Goal: Transaction & Acquisition: Purchase product/service

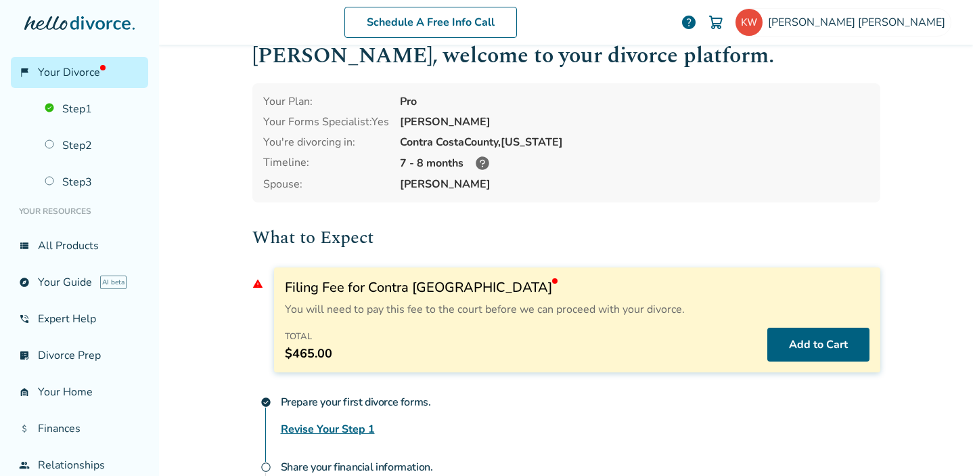
scroll to position [30, 0]
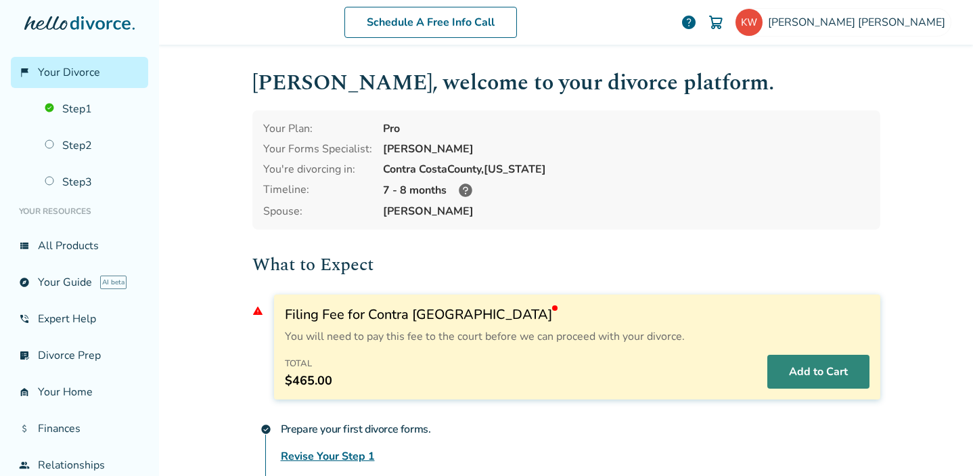
click at [837, 365] on button "Add to Cart" at bounding box center [818, 371] width 102 height 34
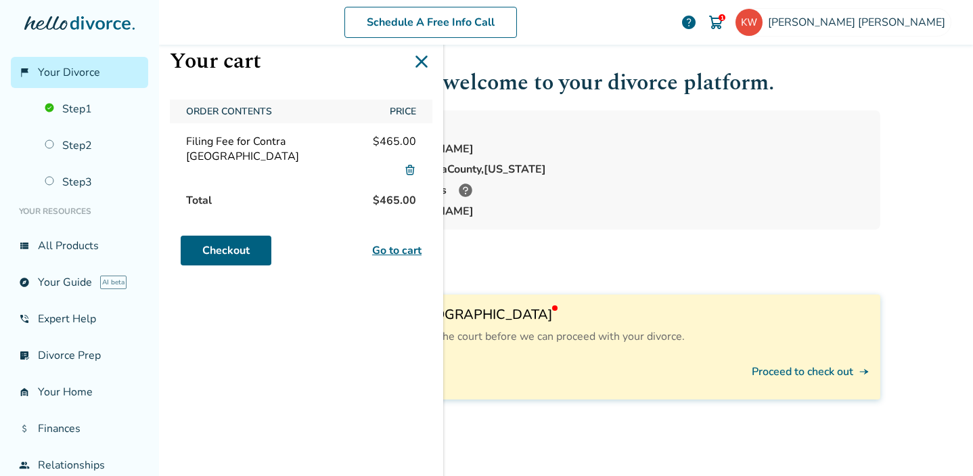
click at [407, 242] on link "Go to cart" at bounding box center [396, 250] width 49 height 16
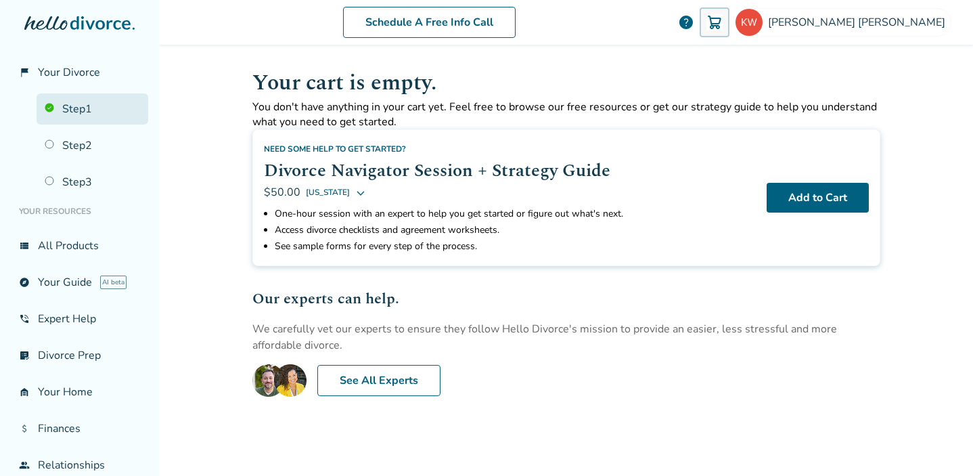
click at [80, 104] on link "Step 1" at bounding box center [93, 108] width 112 height 31
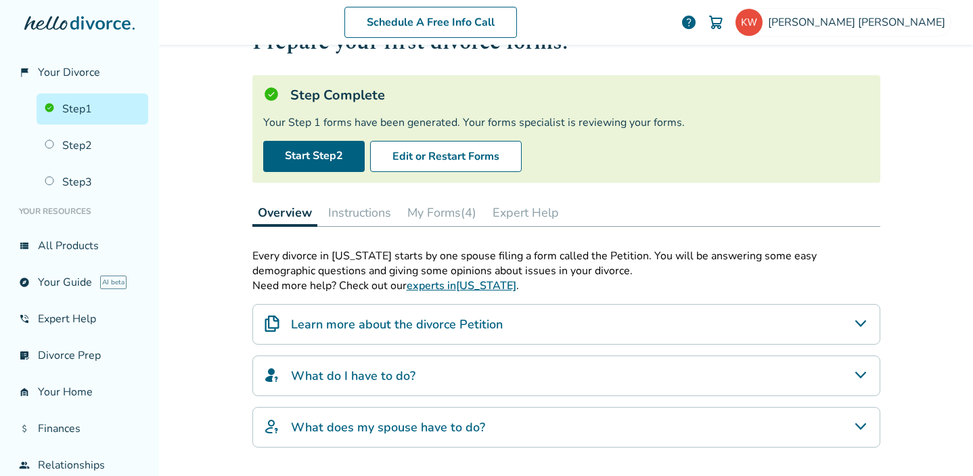
scroll to position [71, 0]
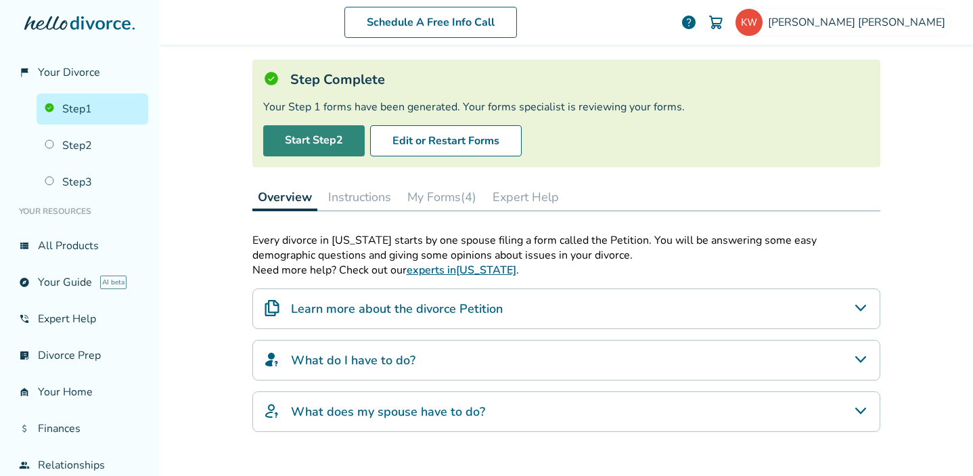
click at [339, 145] on link "Start Step 2" at bounding box center [313, 140] width 101 height 31
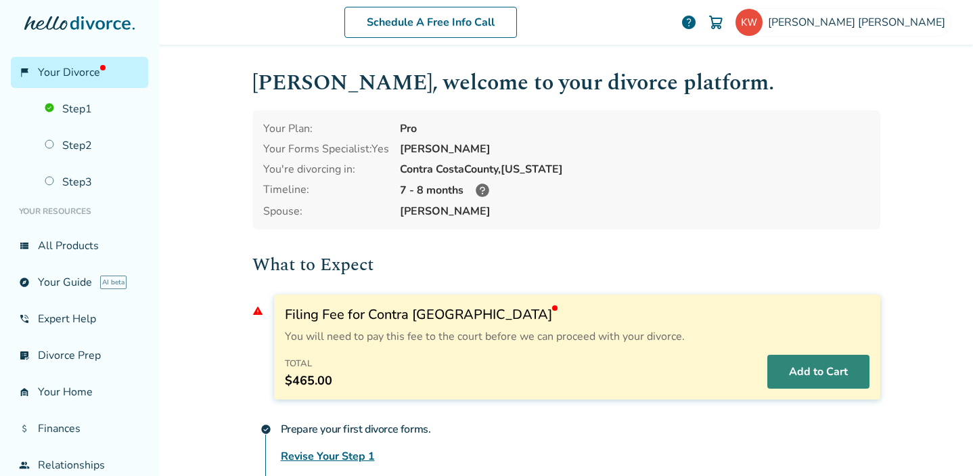
click at [816, 364] on button "Add to Cart" at bounding box center [818, 371] width 102 height 34
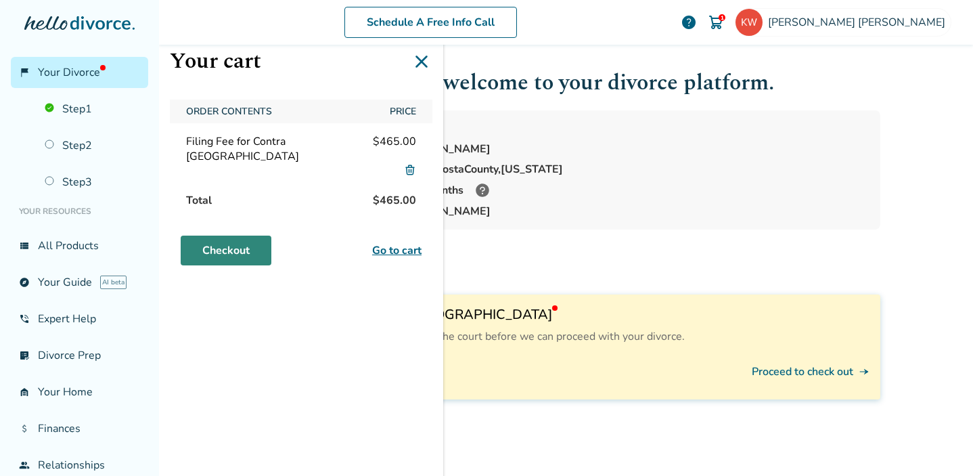
click at [252, 235] on link "Checkout" at bounding box center [226, 250] width 91 height 30
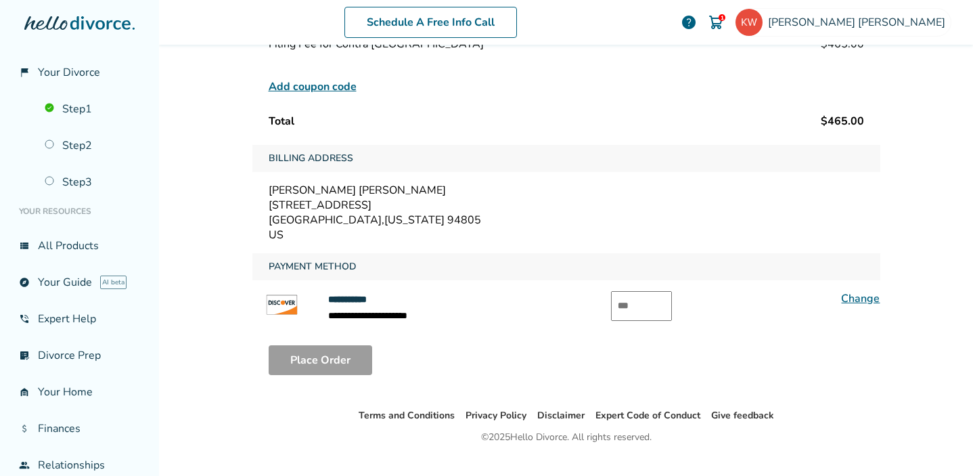
scroll to position [151, 0]
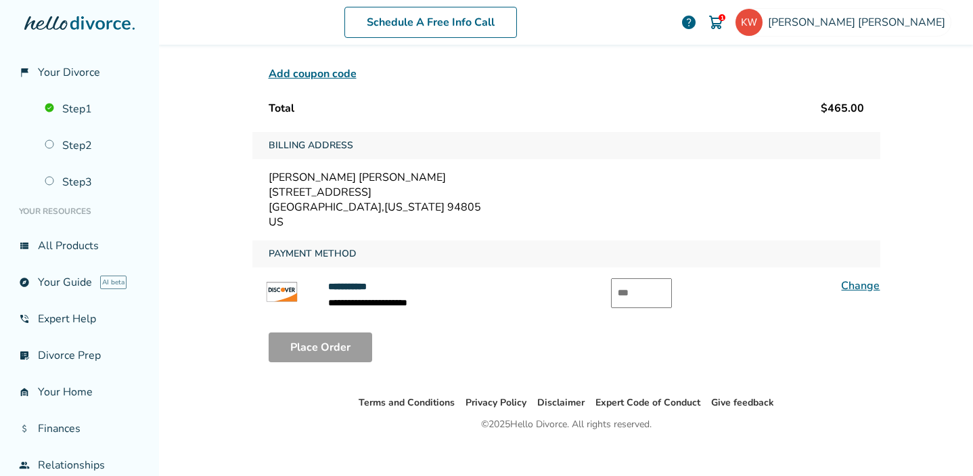
click at [635, 292] on input "text" at bounding box center [641, 293] width 61 height 30
type input "***"
